Goal: Task Accomplishment & Management: Manage account settings

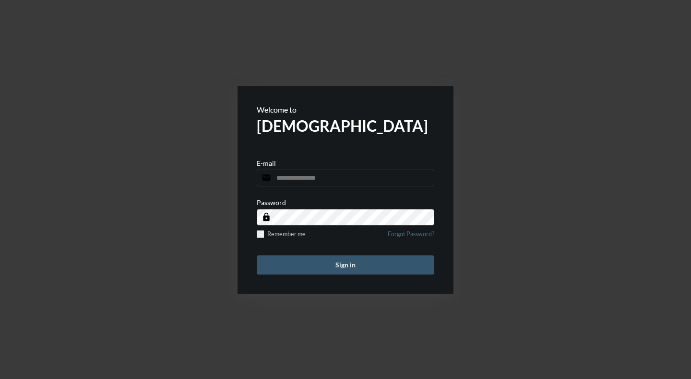
type input "**********"
click at [356, 264] on button "Sign in" at bounding box center [345, 265] width 177 height 19
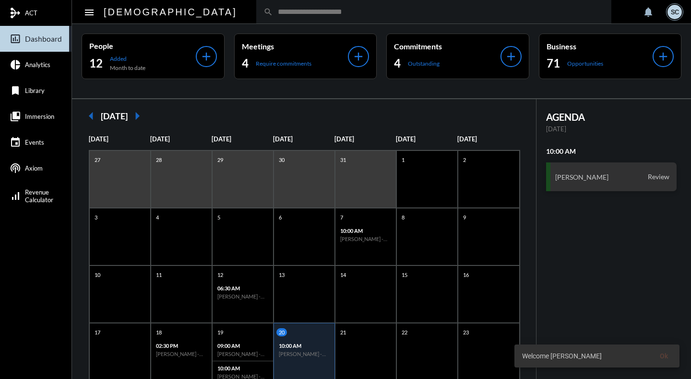
click at [291, 13] on input "text" at bounding box center [438, 12] width 331 height 8
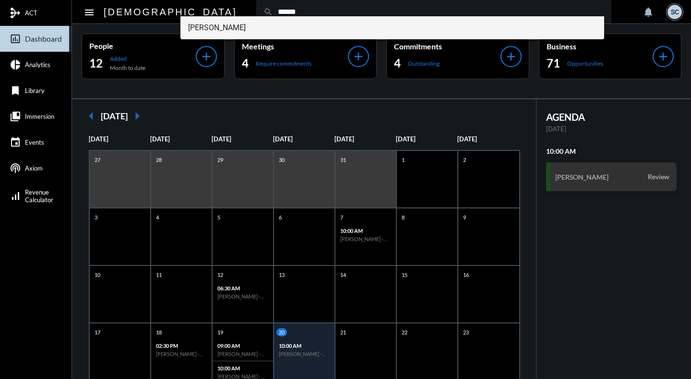
type input "******"
click at [278, 27] on span "[PERSON_NAME]" at bounding box center [392, 27] width 408 height 23
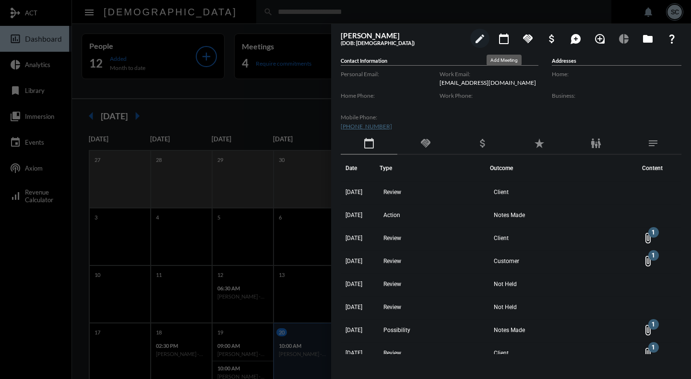
click at [506, 39] on mat-icon "calendar_today" at bounding box center [504, 39] width 12 height 12
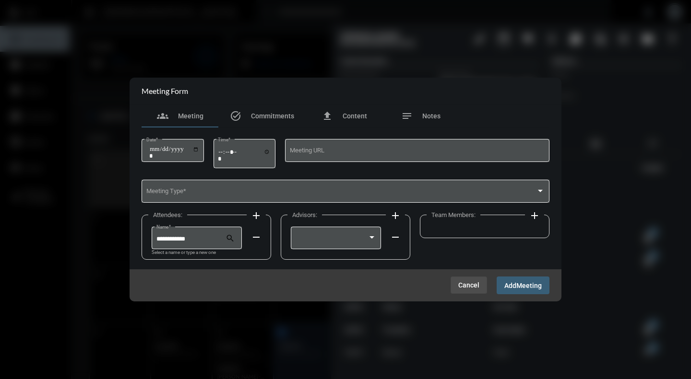
click at [472, 285] on span "Cancel" at bounding box center [468, 286] width 21 height 8
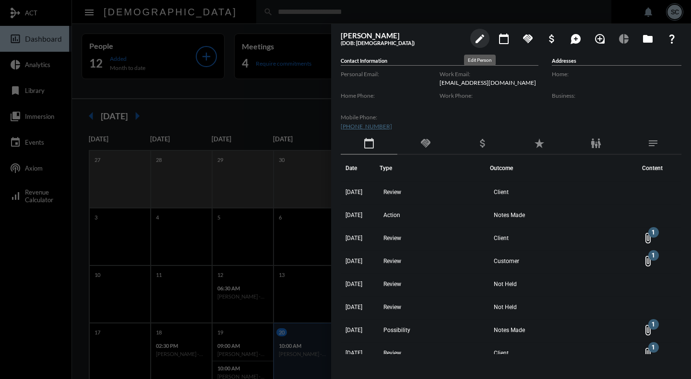
click at [478, 41] on mat-icon "edit" at bounding box center [480, 39] width 12 height 12
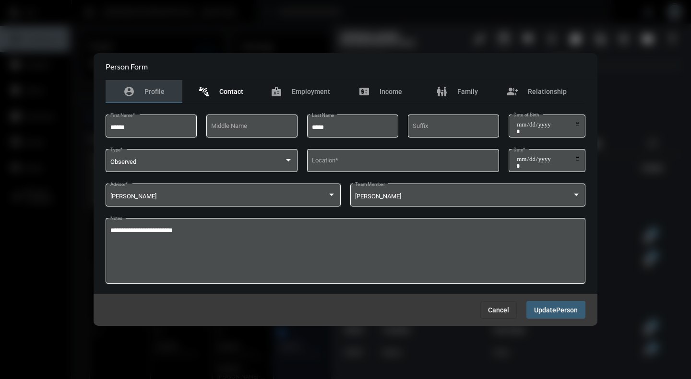
click at [231, 93] on span "Contact" at bounding box center [231, 92] width 24 height 8
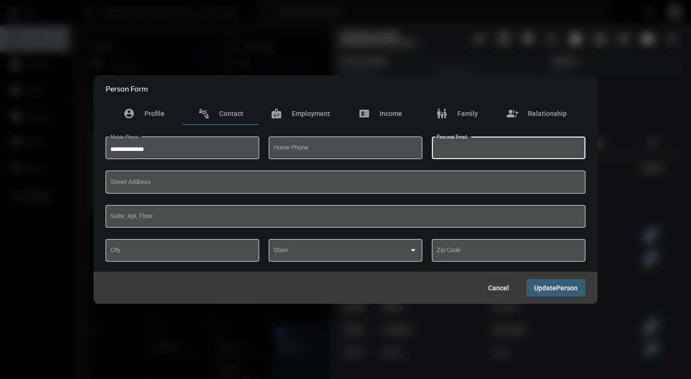
drag, startPoint x: 467, startPoint y: 145, endPoint x: 452, endPoint y: 148, distance: 15.1
paste input "**********"
type input "**********"
click at [557, 290] on span "Person" at bounding box center [567, 288] width 22 height 8
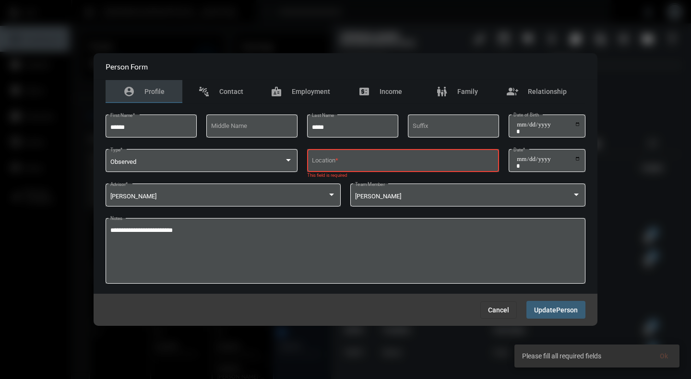
click at [398, 156] on div "Location *" at bounding box center [403, 160] width 183 height 24
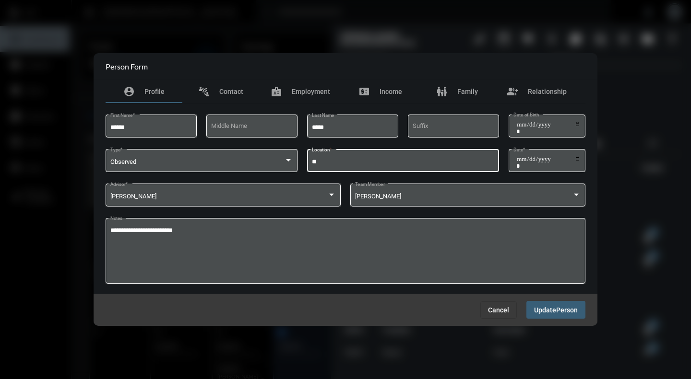
type input "*"
type input "**"
click at [549, 311] on span "Update" at bounding box center [545, 311] width 22 height 8
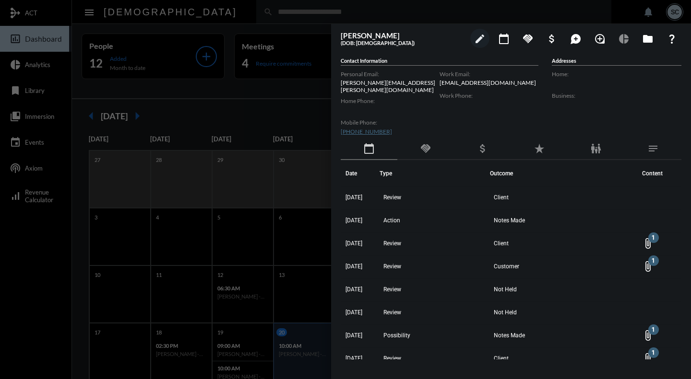
click at [241, 96] on div at bounding box center [345, 189] width 691 height 379
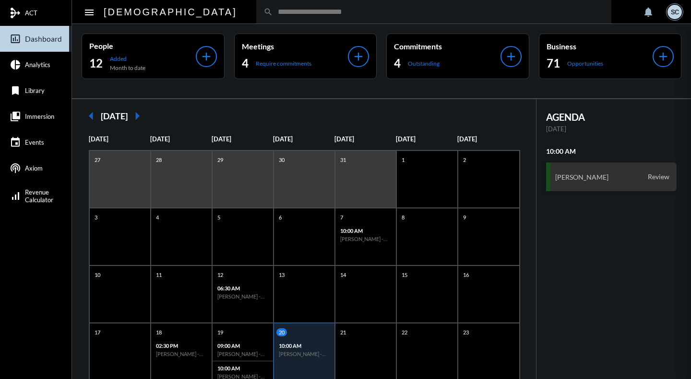
click at [347, 47] on div at bounding box center [345, 189] width 691 height 379
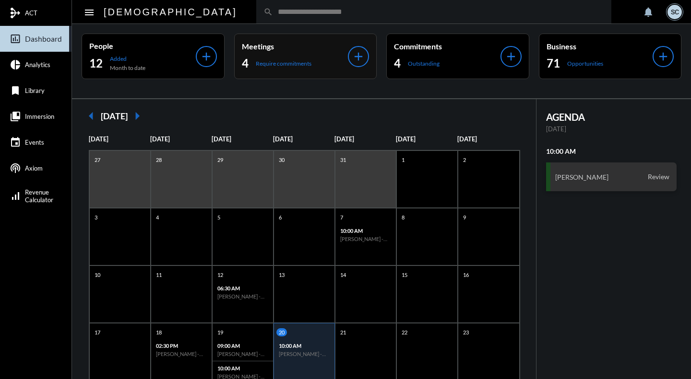
click at [318, 47] on p "Meetings" at bounding box center [295, 46] width 106 height 9
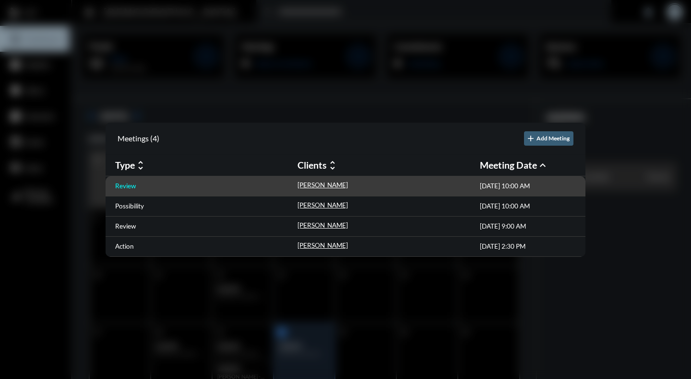
click at [127, 182] on p "Review" at bounding box center [125, 186] width 21 height 8
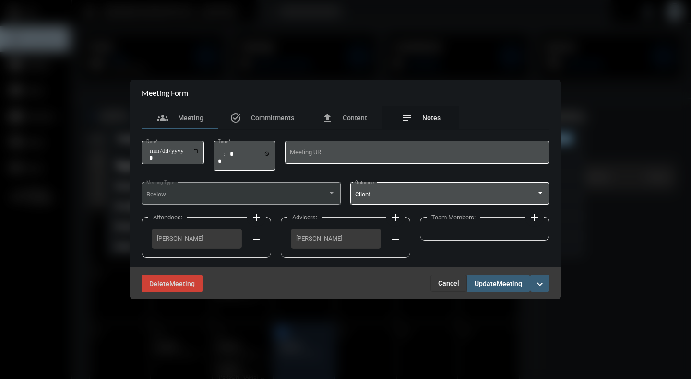
click at [424, 117] on span "Notes" at bounding box center [431, 118] width 18 height 8
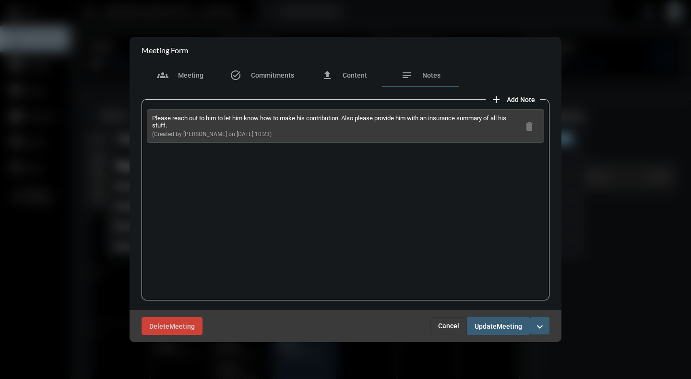
click at [265, 15] on div at bounding box center [345, 189] width 691 height 379
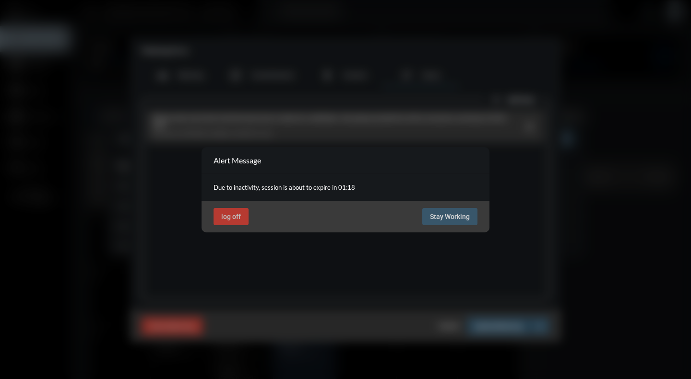
click at [456, 226] on div "log off Stay Working" at bounding box center [345, 217] width 288 height 32
click at [450, 213] on span "Stay Working" at bounding box center [450, 217] width 40 height 8
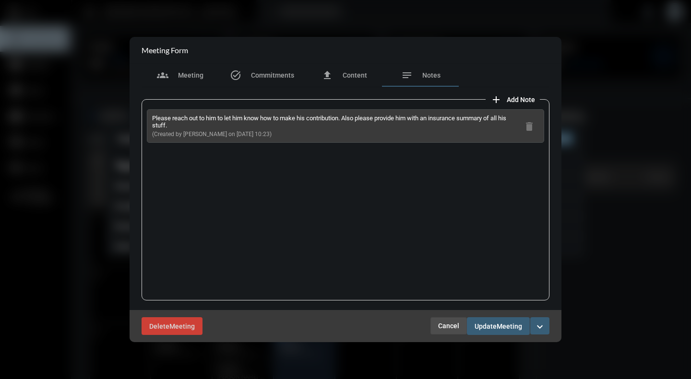
click at [450, 324] on span "Cancel" at bounding box center [448, 326] width 21 height 8
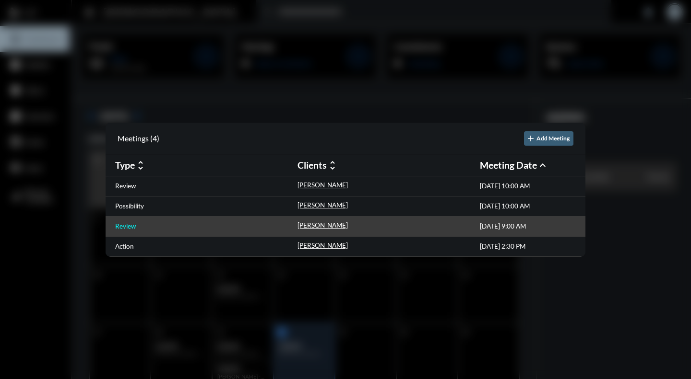
click at [123, 227] on p "Review" at bounding box center [125, 227] width 21 height 8
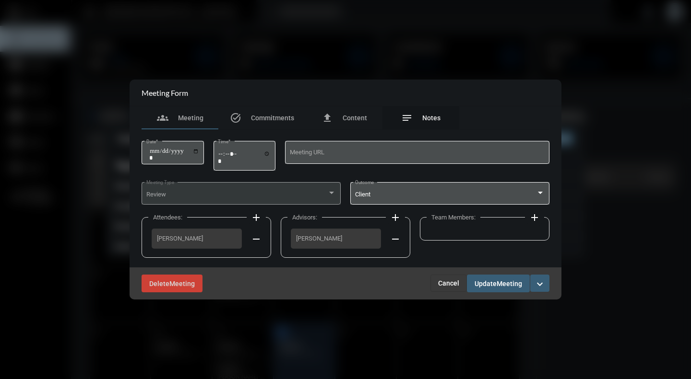
click at [428, 118] on span "Notes" at bounding box center [431, 118] width 18 height 8
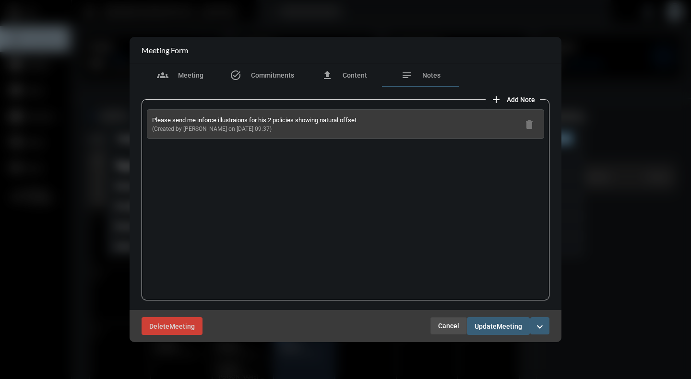
click at [442, 323] on span "Cancel" at bounding box center [448, 326] width 21 height 8
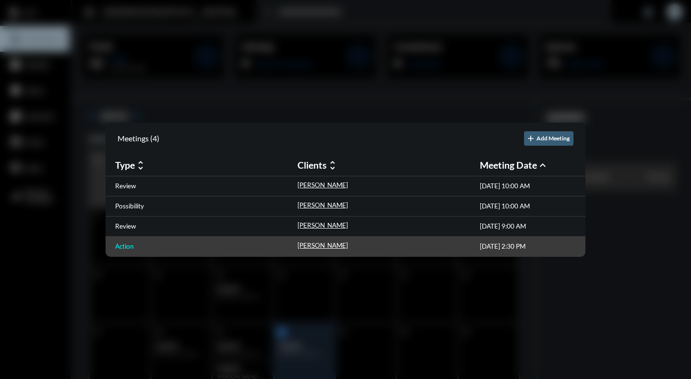
click at [123, 248] on p "Action" at bounding box center [124, 247] width 19 height 8
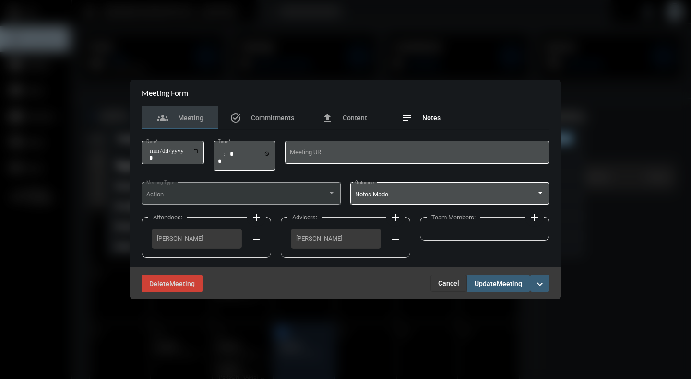
click at [416, 118] on div "notes Notes" at bounding box center [420, 118] width 39 height 12
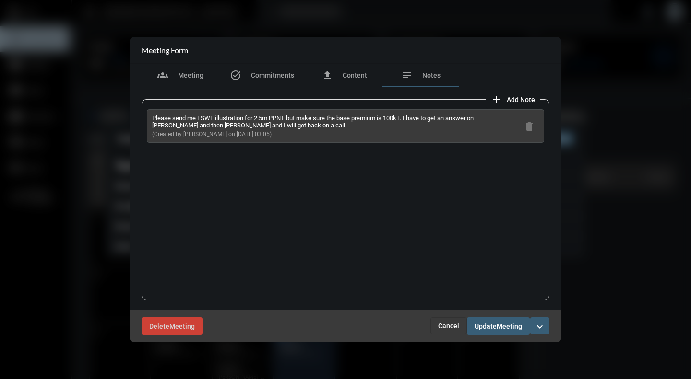
click at [449, 324] on span "Cancel" at bounding box center [448, 326] width 21 height 8
